Goal: Ask a question

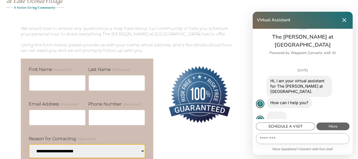
scroll to position [19, 0]
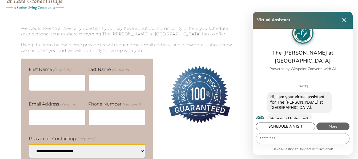
click at [306, 140] on textarea "Message…" at bounding box center [302, 139] width 93 height 10
type textarea "**********"
click at [344, 138] on input "Send Message" at bounding box center [344, 139] width 6 height 6
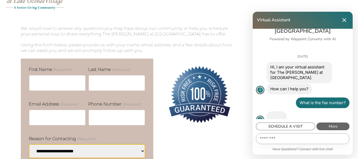
click at [304, 143] on textarea "Message…" at bounding box center [302, 139] width 93 height 10
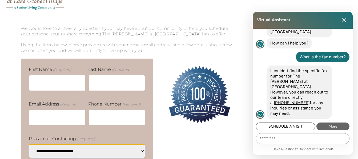
click at [305, 142] on textarea "Message…" at bounding box center [302, 139] width 93 height 10
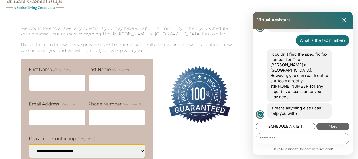
scroll to position [95, 0]
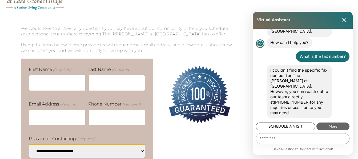
click at [344, 19] on icon "Close Chat" at bounding box center [344, 20] width 4 height 4
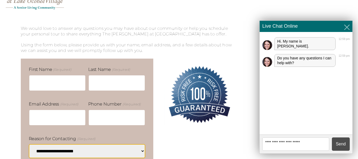
click at [283, 141] on textarea at bounding box center [295, 144] width 67 height 13
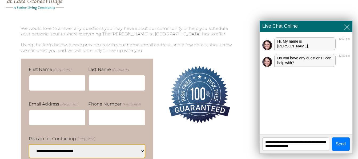
type textarea "**********"
click at [341, 146] on button "Send" at bounding box center [341, 144] width 18 height 13
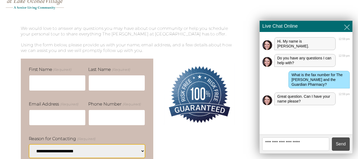
click at [303, 142] on textarea at bounding box center [295, 144] width 67 height 13
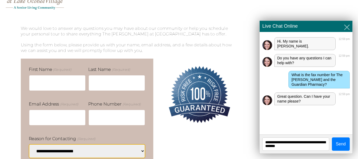
type textarea "**********"
click at [342, 145] on button "Send" at bounding box center [341, 144] width 18 height 13
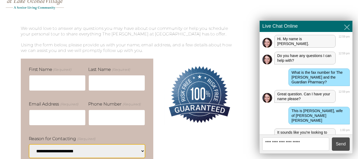
scroll to position [21, 0]
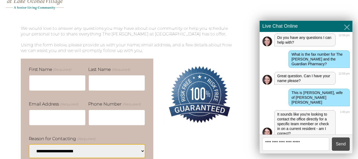
click at [300, 143] on textarea at bounding box center [295, 144] width 67 height 13
type textarea "**********"
click at [341, 145] on button "Send" at bounding box center [341, 144] width 18 height 13
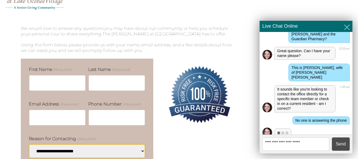
scroll to position [73, 0]
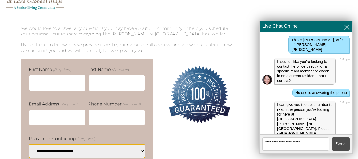
click at [302, 142] on textarea at bounding box center [295, 144] width 67 height 13
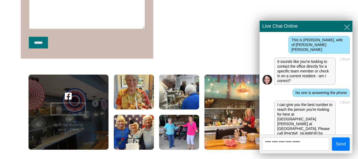
scroll to position [232, 0]
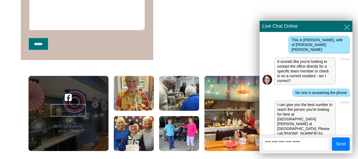
click at [313, 144] on textarea at bounding box center [295, 144] width 67 height 13
click at [320, 143] on textarea at bounding box center [295, 144] width 67 height 13
type textarea "**********"
click at [348, 142] on button "Send" at bounding box center [341, 144] width 18 height 13
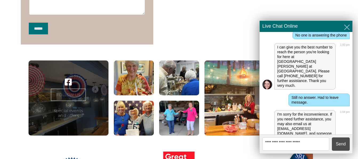
scroll to position [252, 0]
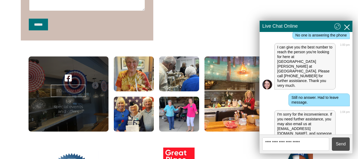
click at [348, 23] on button "Close" at bounding box center [347, 26] width 9 height 11
